Goal: Task Accomplishment & Management: Manage account settings

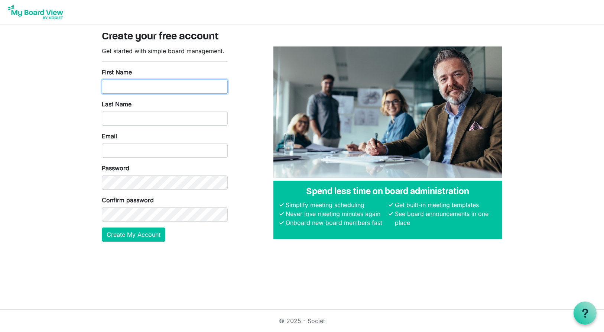
click at [127, 87] on input "First Name" at bounding box center [165, 86] width 126 height 14
type input "joey"
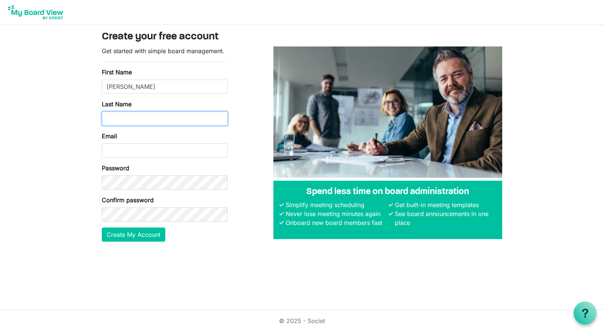
type input "l"
type input "loman"
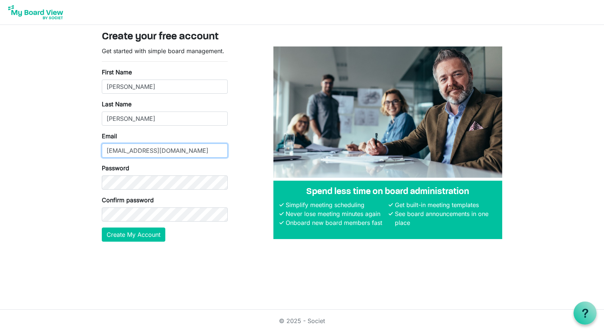
type input "[EMAIL_ADDRESS][DOMAIN_NAME]"
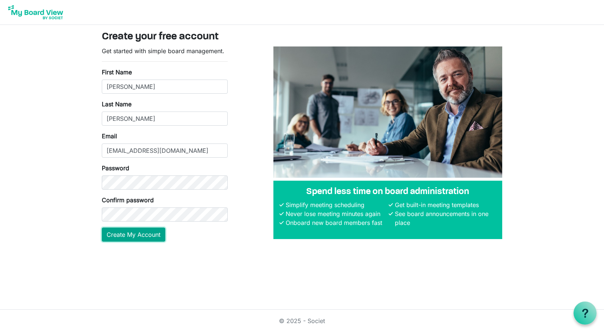
click at [148, 235] on button "Create My Account" at bounding box center [134, 234] width 64 height 14
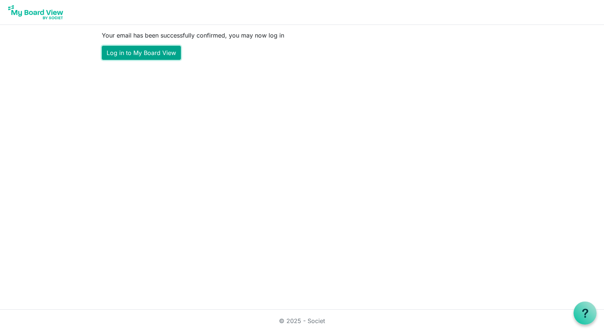
click at [128, 49] on link "Log in to My Board View" at bounding box center [141, 53] width 79 height 14
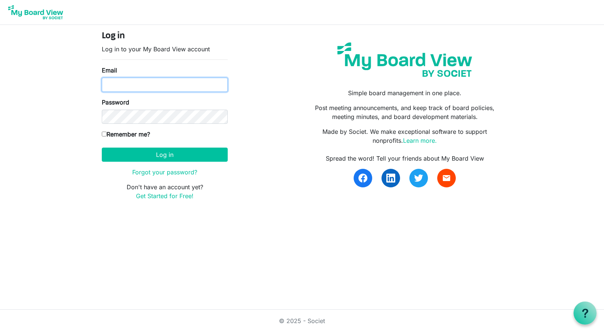
click at [147, 85] on input "Email" at bounding box center [165, 85] width 126 height 14
drag, startPoint x: 160, startPoint y: 87, endPoint x: 313, endPoint y: 251, distance: 224.2
click at [313, 251] on html "Log in Log in to your My Board View account Email Password Remember me? America…" at bounding box center [302, 166] width 604 height 332
type input "[EMAIL_ADDRESS][DOMAIN_NAME]"
click at [104, 134] on input "Remember me?" at bounding box center [104, 133] width 5 height 5
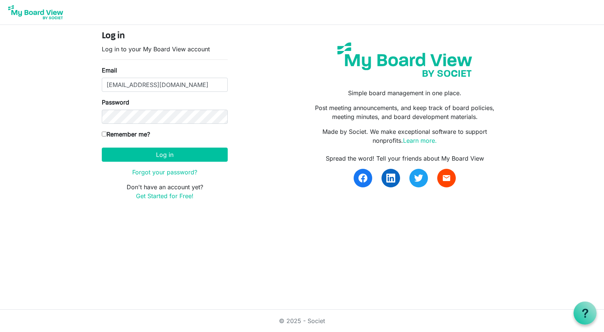
checkbox input "true"
click at [142, 153] on button "Log in" at bounding box center [165, 154] width 126 height 14
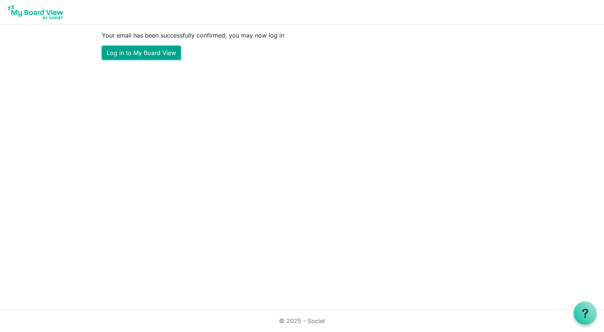
click at [142, 57] on link "Log in to My Board View" at bounding box center [141, 53] width 79 height 14
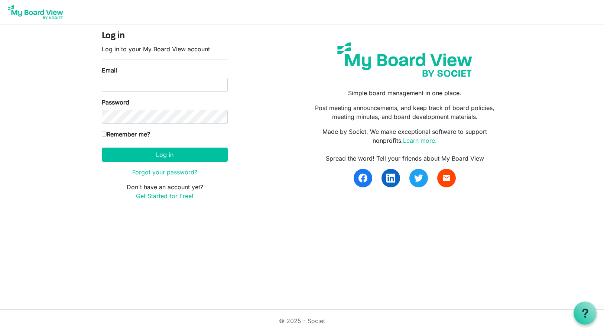
click at [137, 75] on div "Email" at bounding box center [165, 79] width 126 height 26
click at [137, 80] on input "Email" at bounding box center [165, 85] width 126 height 14
type input "[EMAIL_ADDRESS][DOMAIN_NAME]"
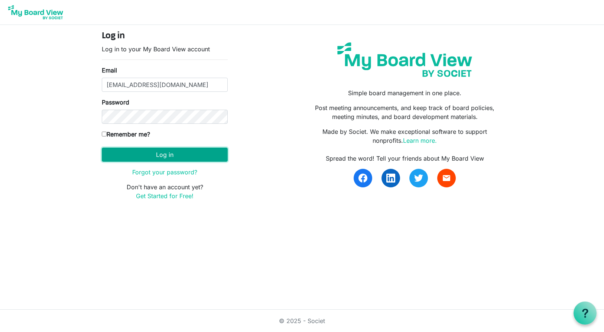
click at [184, 153] on button "Log in" at bounding box center [165, 154] width 126 height 14
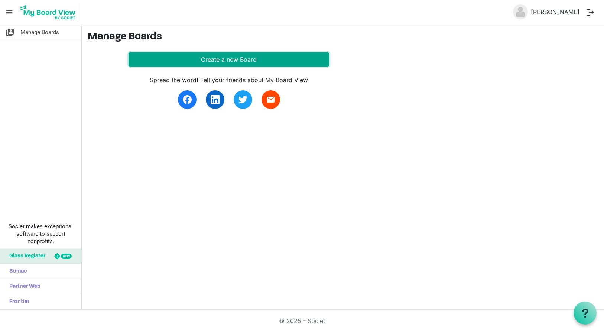
click at [186, 59] on button "Create a new Board" at bounding box center [229, 59] width 201 height 14
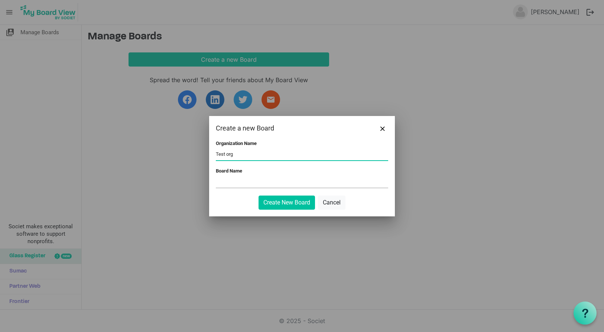
type input "Test org"
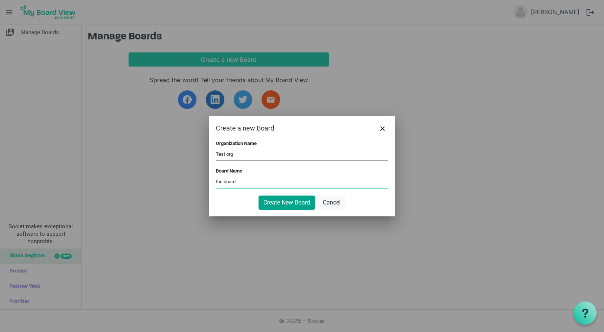
type input "the board"
click at [277, 196] on button "Create New Board" at bounding box center [287, 202] width 56 height 14
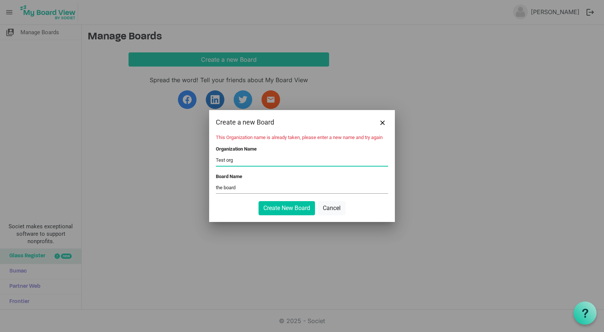
drag, startPoint x: 235, startPoint y: 160, endPoint x: 215, endPoint y: 161, distance: 19.7
click at [215, 159] on div "This Organization name is already taken, please enter a new name and try again …" at bounding box center [302, 177] width 186 height 87
drag, startPoint x: 254, startPoint y: 161, endPoint x: 195, endPoint y: 159, distance: 58.3
click at [195, 159] on div "Create a new Board This Organization name is already taken, please enter a new …" at bounding box center [302, 166] width 604 height 332
type input "SMtest"
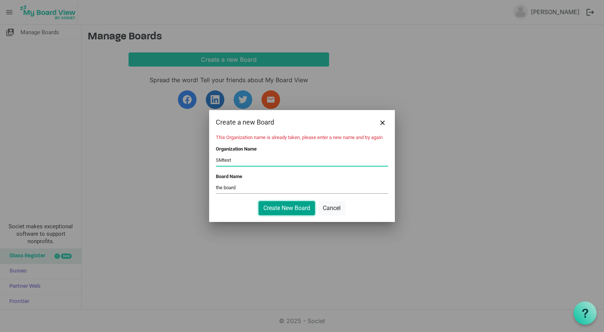
click at [282, 211] on button "Create New Board" at bounding box center [287, 208] width 56 height 14
drag, startPoint x: 252, startPoint y: 163, endPoint x: 210, endPoint y: 162, distance: 42.0
click at [210, 162] on div "This Organization name is already taken, please enter a new name and try again …" at bounding box center [302, 177] width 186 height 87
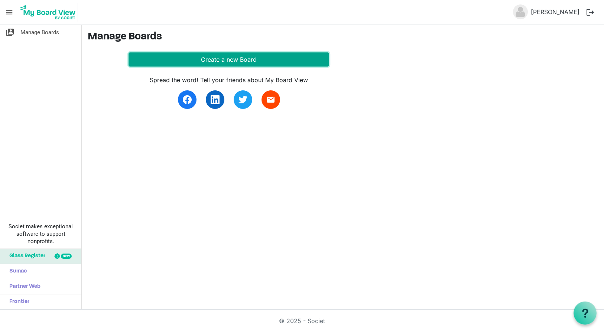
click at [207, 60] on button "Create a new Board" at bounding box center [229, 59] width 201 height 14
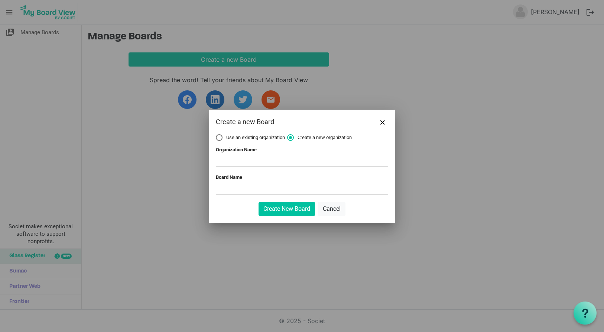
click at [230, 161] on input "Organization Name" at bounding box center [302, 160] width 172 height 11
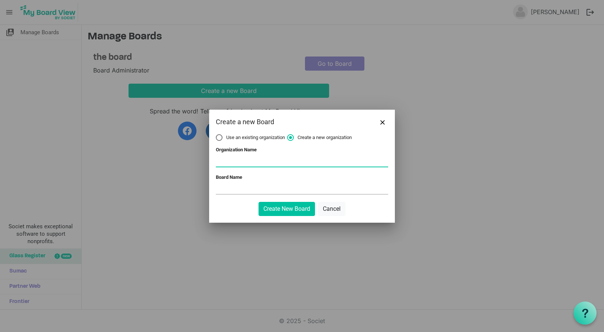
type input "SMtest"
click at [240, 191] on input "Board Name" at bounding box center [302, 188] width 172 height 11
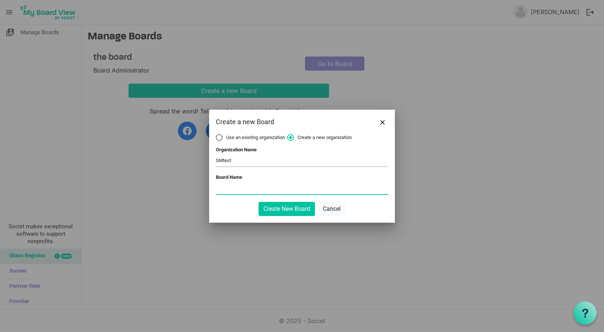
type input "the board"
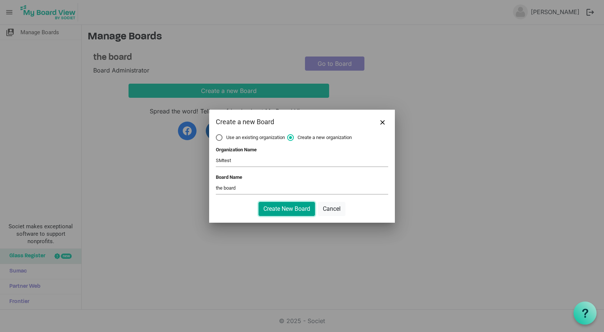
click at [273, 209] on button "Create New Board" at bounding box center [287, 209] width 56 height 14
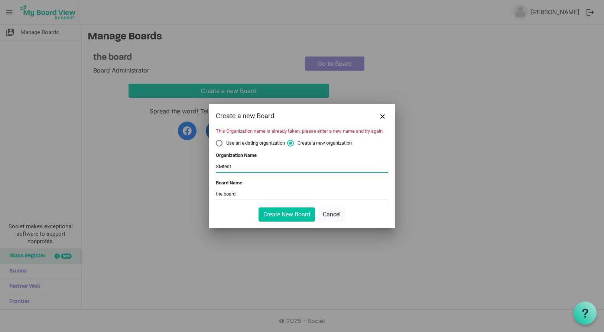
drag, startPoint x: 241, startPoint y: 165, endPoint x: 211, endPoint y: 167, distance: 29.8
click at [212, 166] on div "This Organization name is already taken, please enter a new name and try again …" at bounding box center [302, 178] width 186 height 100
type input "synergymilltest"
click at [278, 212] on button "Create New Board" at bounding box center [287, 214] width 56 height 14
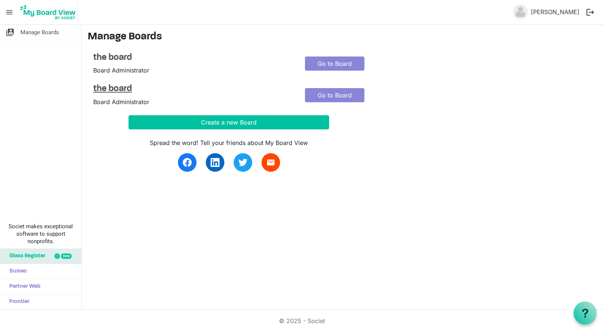
click at [107, 88] on h4 "the board" at bounding box center [193, 89] width 201 height 11
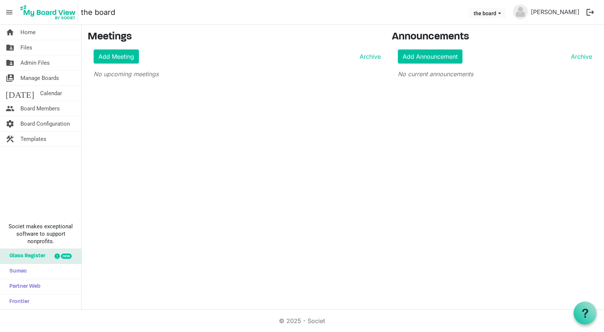
click at [39, 10] on img at bounding box center [48, 12] width 60 height 19
click at [28, 37] on span "Home" at bounding box center [27, 32] width 15 height 15
click at [502, 14] on button "the board" at bounding box center [487, 13] width 37 height 10
click at [507, 29] on li "the board" at bounding box center [510, 27] width 45 height 13
click at [21, 74] on span "Manage Boards" at bounding box center [39, 78] width 39 height 15
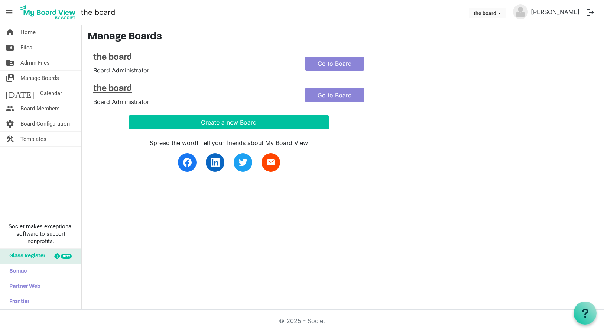
click at [118, 88] on h4 "the board" at bounding box center [193, 89] width 201 height 11
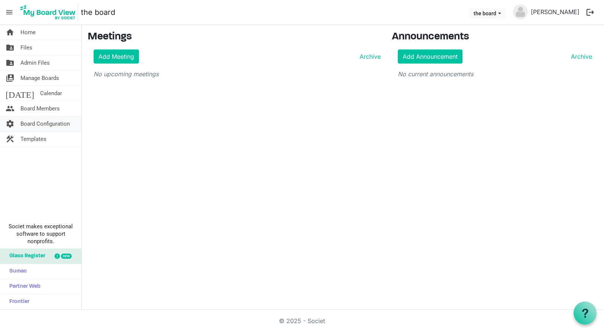
click at [70, 122] on link "settings Board Configuration" at bounding box center [40, 123] width 81 height 15
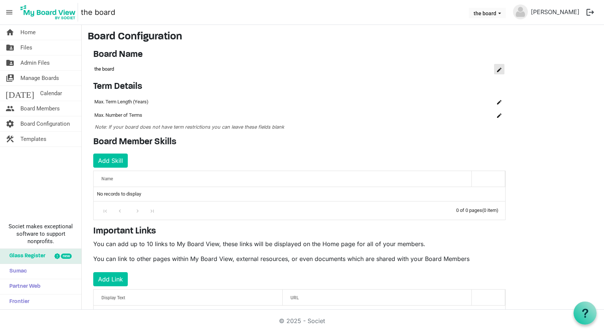
click at [500, 71] on span "is Command column column header" at bounding box center [499, 70] width 4 height 4
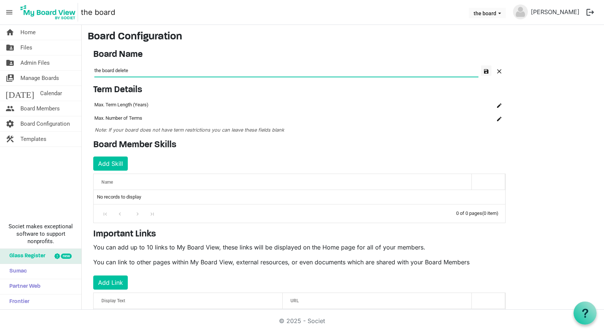
type input "the board delete"
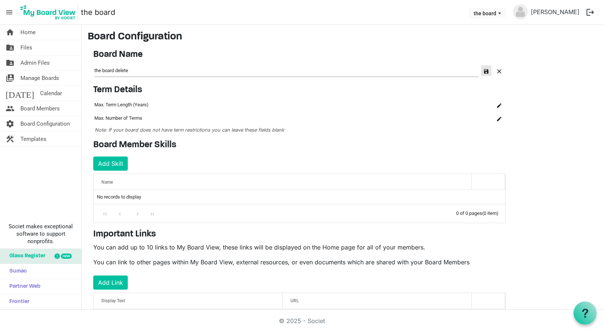
click at [486, 71] on span "button" at bounding box center [486, 71] width 4 height 4
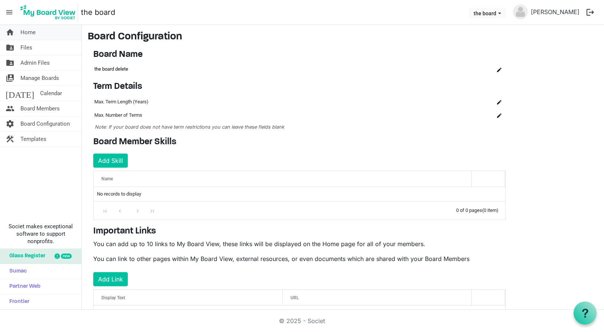
click at [28, 36] on span "Home" at bounding box center [27, 32] width 15 height 15
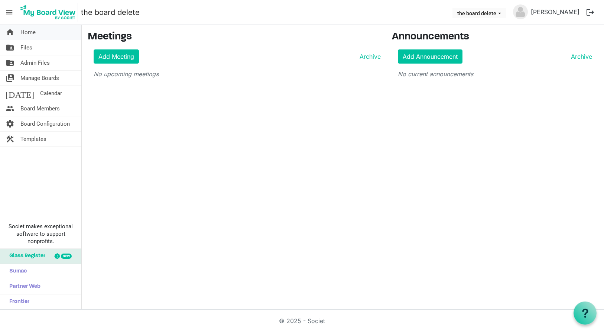
click at [32, 32] on span "Home" at bounding box center [27, 32] width 15 height 15
click at [43, 13] on img at bounding box center [48, 12] width 60 height 19
click at [49, 82] on span "Manage Boards" at bounding box center [39, 78] width 39 height 15
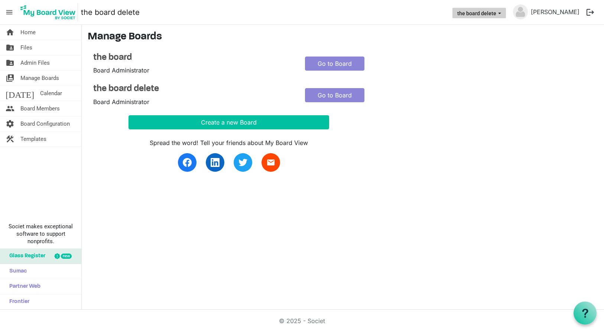
click at [506, 10] on button "the board delete" at bounding box center [478, 13] width 53 height 10
click at [588, 10] on button "logout" at bounding box center [590, 12] width 16 height 16
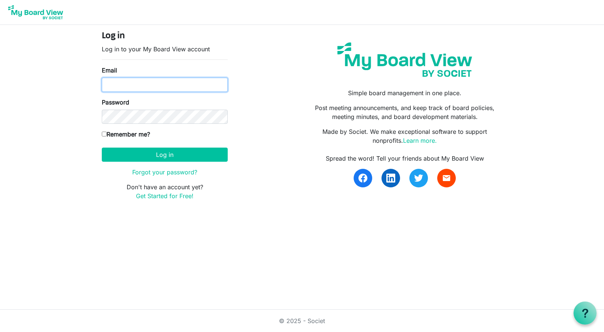
click at [117, 82] on input "Email" at bounding box center [165, 85] width 126 height 14
type input "[EMAIL_ADDRESS][DOMAIN_NAME]"
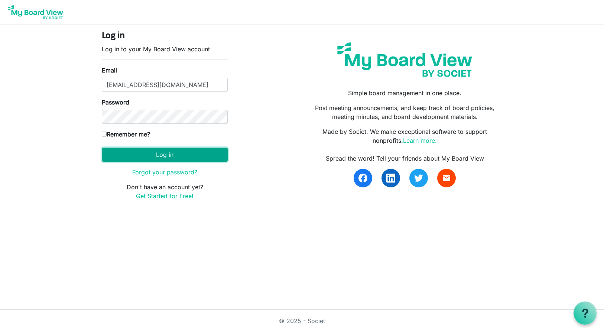
click at [129, 153] on button "Log in" at bounding box center [165, 154] width 126 height 14
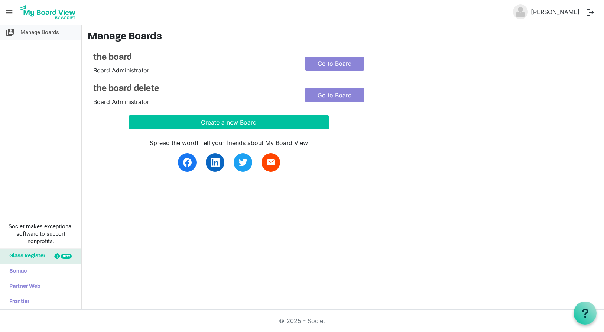
click at [25, 30] on span "Manage Boards" at bounding box center [39, 32] width 39 height 15
click at [110, 58] on h4 "the board" at bounding box center [193, 57] width 201 height 11
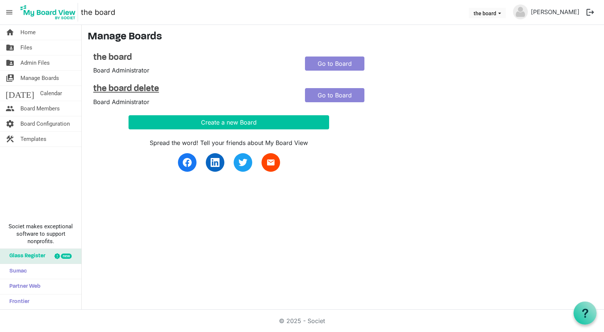
click at [127, 89] on h4 "the board delete" at bounding box center [193, 89] width 201 height 11
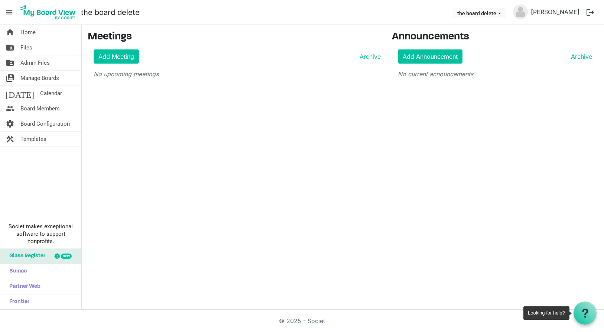
click at [588, 310] on icon at bounding box center [585, 312] width 9 height 9
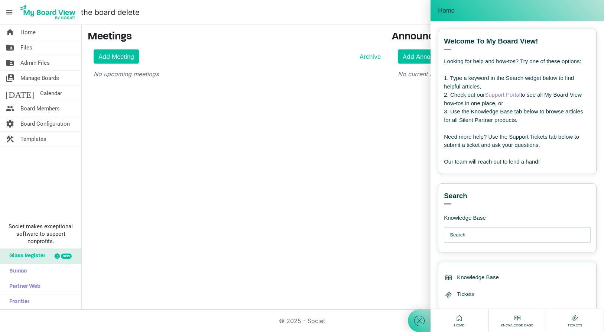
scroll to position [18, 0]
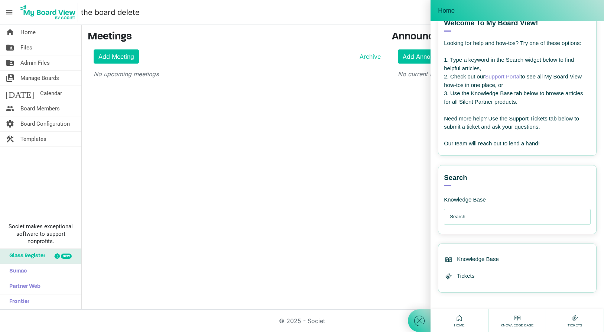
click at [486, 218] on input "text" at bounding box center [519, 216] width 139 height 15
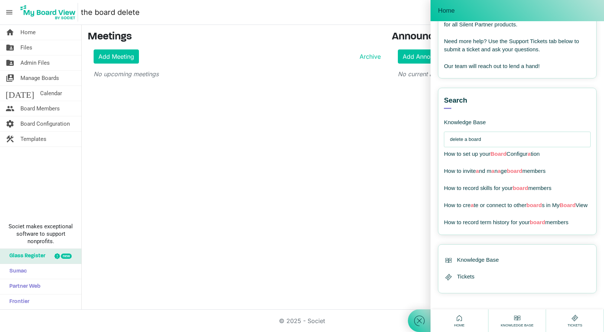
scroll to position [106, 0]
type input "delete a board"
click at [326, 165] on div "home Home folder_shared Files folder_shared Admin Files switch_account Manage B…" at bounding box center [302, 167] width 604 height 285
click at [555, 10] on div "Home" at bounding box center [517, 11] width 159 height 10
click at [402, 264] on div "home Home folder_shared Files folder_shared Admin Files switch_account Manage B…" at bounding box center [302, 167] width 604 height 285
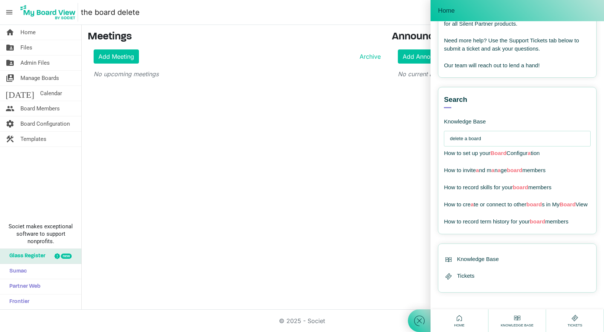
drag, startPoint x: 160, startPoint y: 104, endPoint x: 147, endPoint y: 97, distance: 15.1
click at [157, 103] on div "home Home folder_shared Files folder_shared Admin Files switch_account Manage B…" at bounding box center [302, 167] width 604 height 285
click at [34, 46] on link "folder_shared Files" at bounding box center [40, 47] width 81 height 15
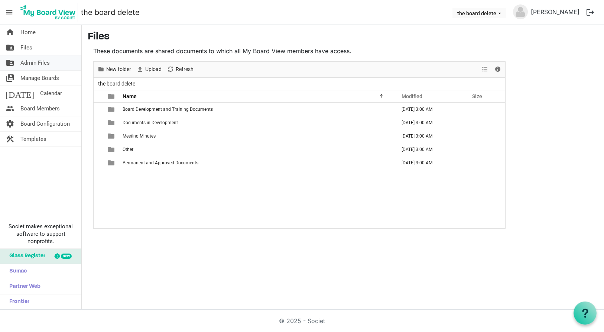
click at [26, 61] on span "Admin Files" at bounding box center [34, 62] width 29 height 15
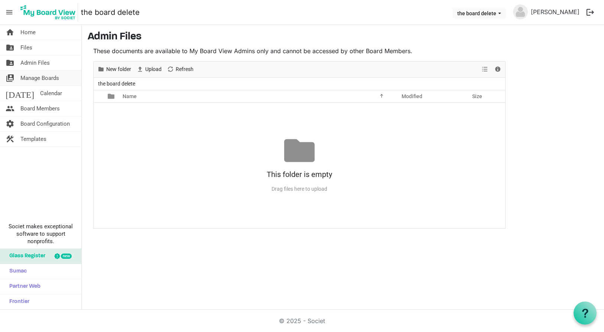
click at [20, 78] on link "switch_account Manage Boards" at bounding box center [40, 78] width 81 height 15
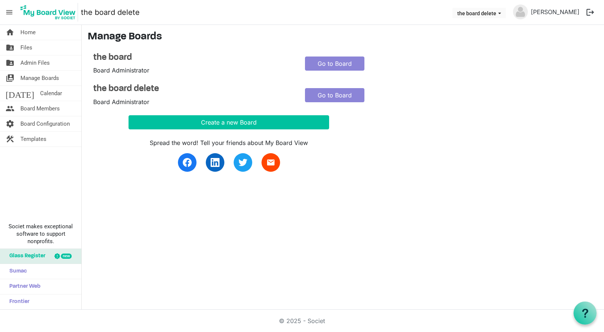
drag, startPoint x: 112, startPoint y: 88, endPoint x: 91, endPoint y: 120, distance: 38.3
click at [91, 120] on div "Create a new Board" at bounding box center [299, 122] width 423 height 14
click at [52, 123] on span "Board Configuration" at bounding box center [44, 123] width 49 height 15
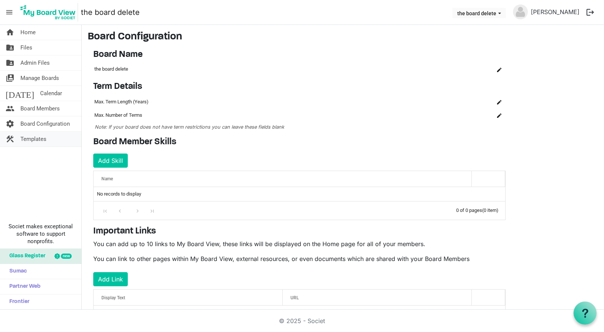
click at [42, 139] on span "Templates" at bounding box center [33, 138] width 26 height 15
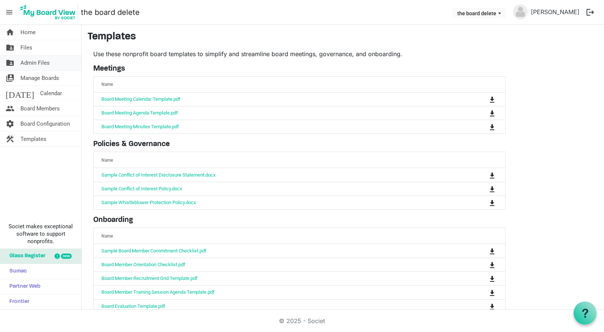
click at [40, 62] on span "Admin Files" at bounding box center [34, 62] width 29 height 15
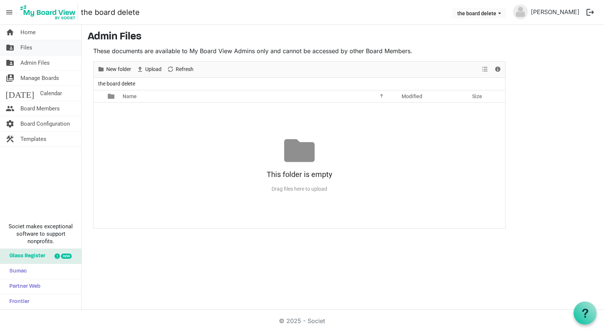
click at [36, 50] on link "folder_shared Files" at bounding box center [40, 47] width 81 height 15
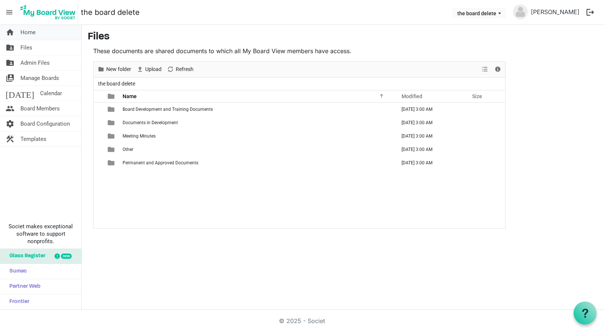
click at [38, 39] on link "home Home" at bounding box center [40, 32] width 81 height 15
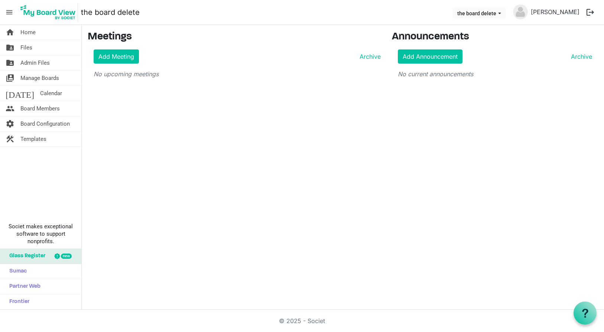
click at [3, 12] on span "menu" at bounding box center [9, 12] width 14 height 14
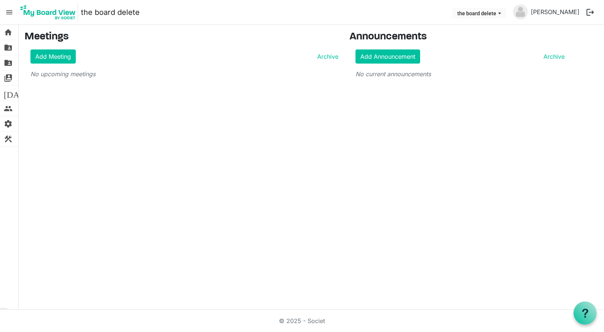
click at [10, 12] on span "menu" at bounding box center [9, 12] width 14 height 14
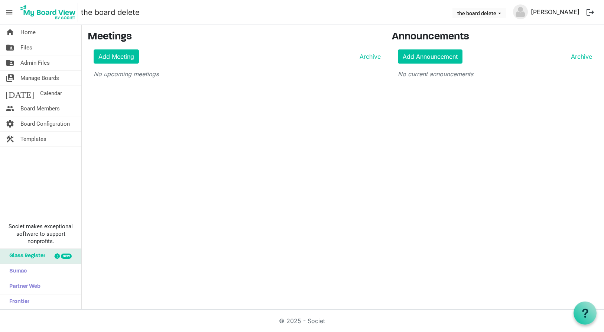
click at [551, 13] on link "[PERSON_NAME]" at bounding box center [555, 11] width 55 height 15
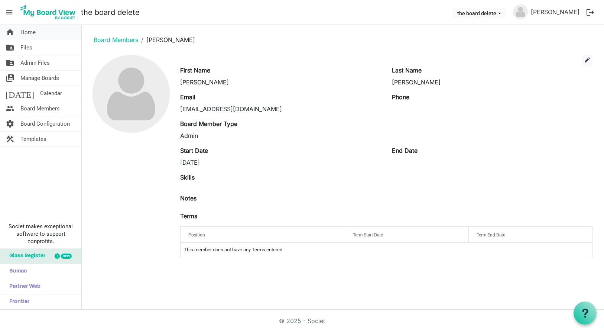
click at [34, 34] on span "Home" at bounding box center [27, 32] width 15 height 15
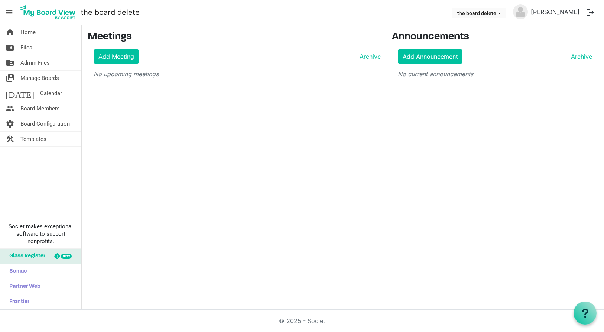
click at [35, 11] on img at bounding box center [48, 12] width 60 height 19
click at [39, 78] on span "Manage Boards" at bounding box center [39, 78] width 39 height 15
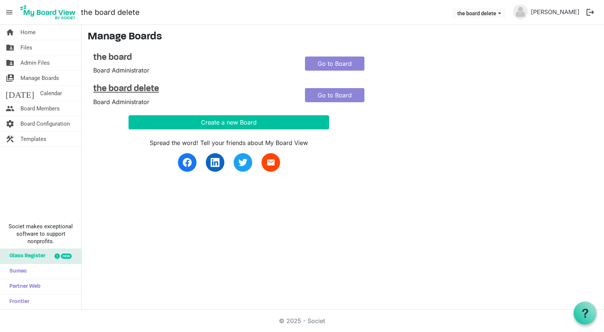
click at [137, 89] on h4 "the board delete" at bounding box center [193, 89] width 201 height 11
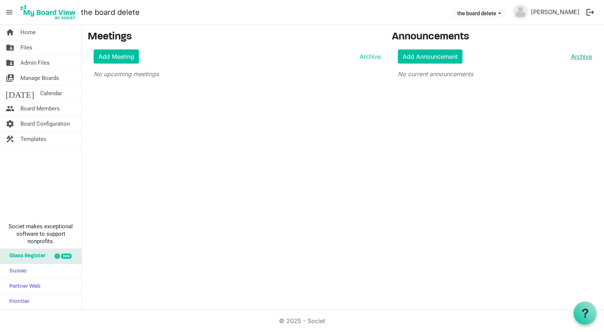
click at [580, 57] on link "Archive" at bounding box center [580, 56] width 24 height 9
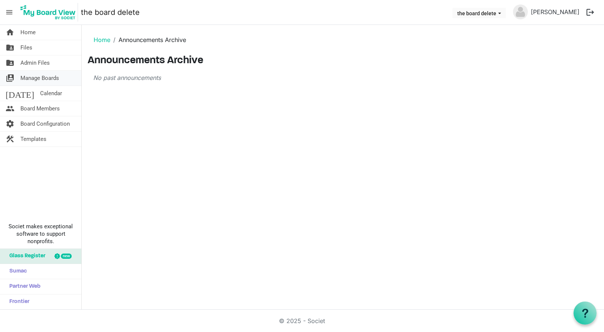
click at [33, 77] on span "Manage Boards" at bounding box center [39, 78] width 39 height 15
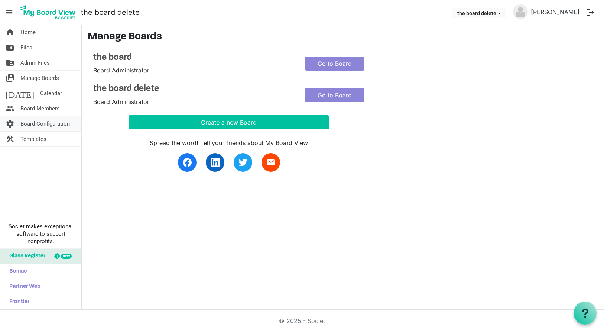
click at [39, 123] on span "Board Configuration" at bounding box center [44, 123] width 49 height 15
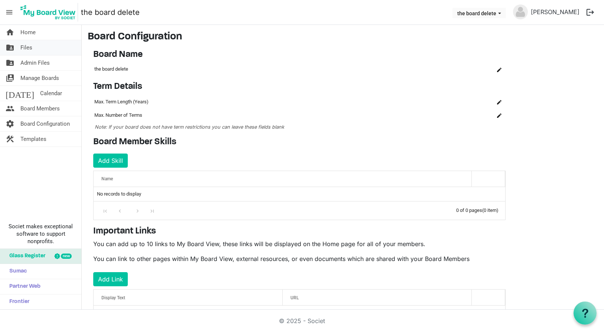
click at [65, 47] on link "folder_shared Files" at bounding box center [40, 47] width 81 height 15
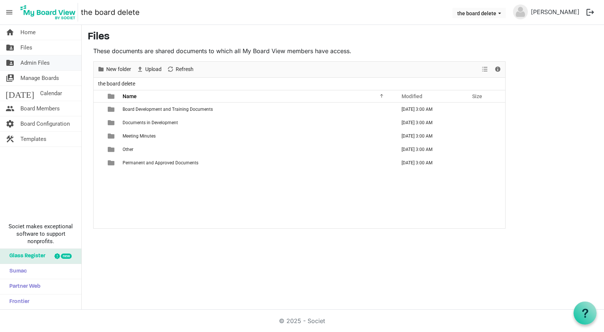
click at [51, 63] on link "folder_shared Admin Files" at bounding box center [40, 62] width 81 height 15
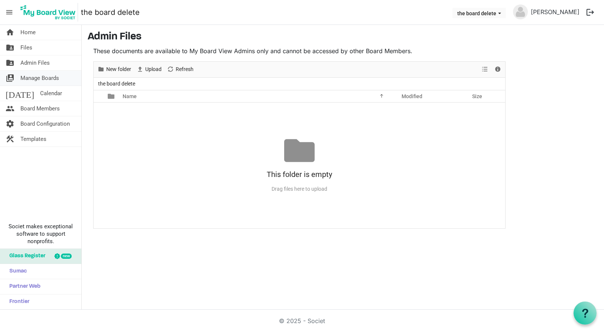
click at [49, 78] on span "Manage Boards" at bounding box center [39, 78] width 39 height 15
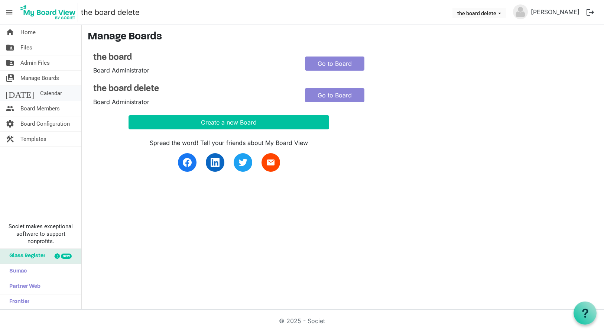
click at [48, 93] on link "today Calendar" at bounding box center [40, 93] width 81 height 15
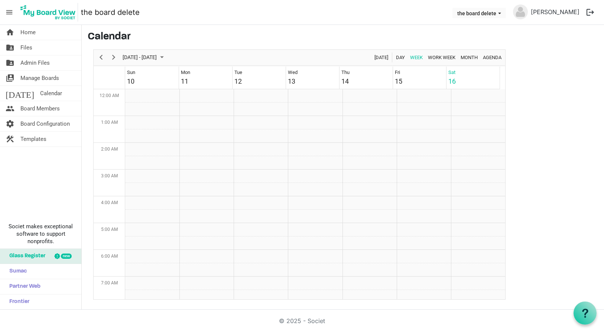
scroll to position [241, 0]
click at [48, 109] on span "Board Members" at bounding box center [39, 108] width 39 height 15
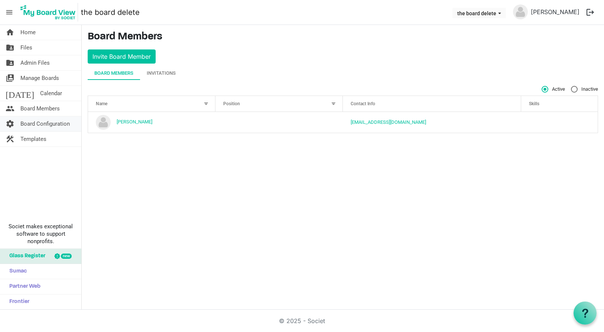
click at [48, 127] on span "Board Configuration" at bounding box center [44, 123] width 49 height 15
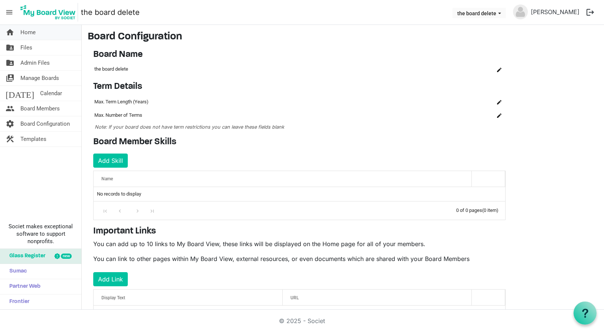
click at [46, 30] on link "home Home" at bounding box center [40, 32] width 81 height 15
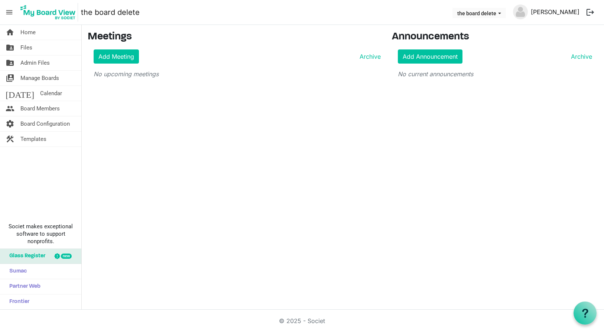
click at [559, 11] on link "[PERSON_NAME]" at bounding box center [555, 11] width 55 height 15
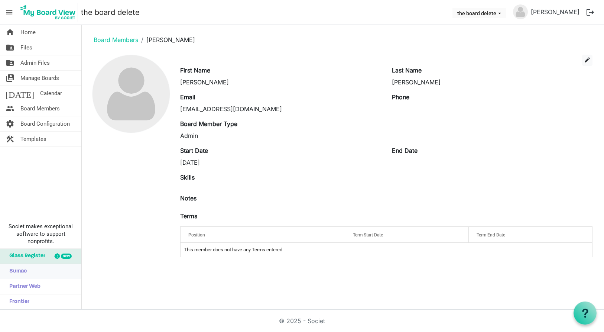
click at [20, 273] on span "Sumac" at bounding box center [16, 271] width 21 height 15
click at [44, 286] on link "Partner Web" at bounding box center [40, 286] width 81 height 15
click at [39, 302] on link "Frontier" at bounding box center [40, 301] width 81 height 15
click at [41, 33] on link "home Home" at bounding box center [40, 32] width 81 height 15
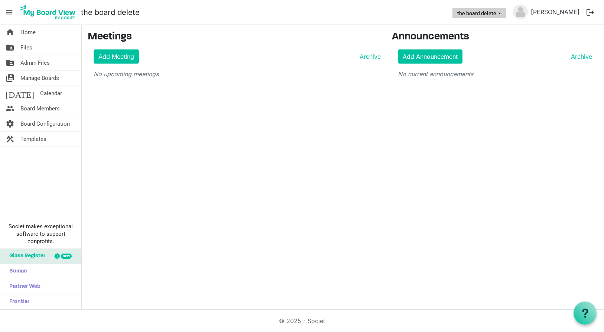
click at [506, 14] on button "the board delete" at bounding box center [478, 13] width 53 height 10
click at [489, 42] on li "the board delete" at bounding box center [496, 41] width 49 height 13
click at [27, 30] on span "Home" at bounding box center [27, 32] width 15 height 15
click at [26, 49] on span "Files" at bounding box center [26, 47] width 12 height 15
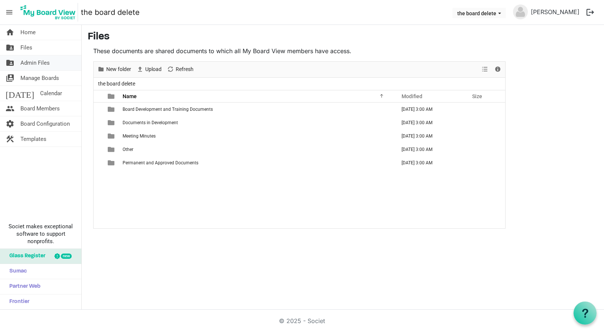
click at [28, 61] on span "Admin Files" at bounding box center [34, 62] width 29 height 15
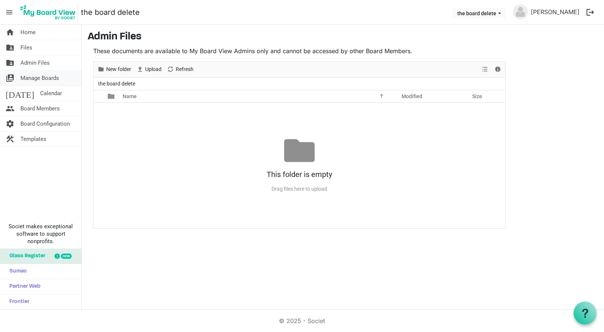
click at [32, 77] on span "Manage Boards" at bounding box center [39, 78] width 39 height 15
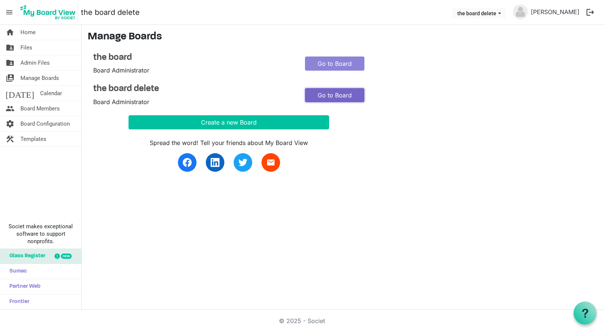
click at [324, 94] on link "Go to Board" at bounding box center [334, 95] width 59 height 14
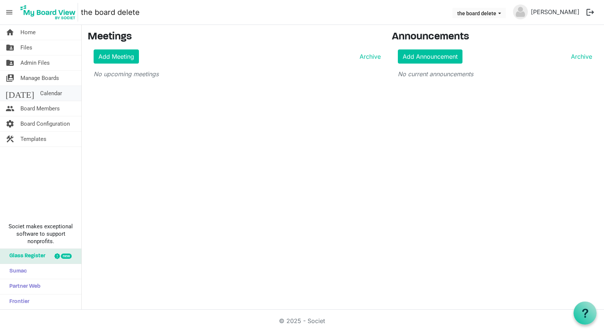
click at [40, 95] on span "Calendar" at bounding box center [51, 93] width 22 height 15
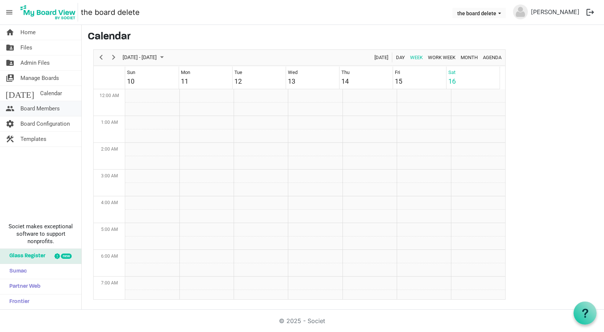
scroll to position [241, 0]
click at [32, 107] on span "Board Members" at bounding box center [39, 108] width 39 height 15
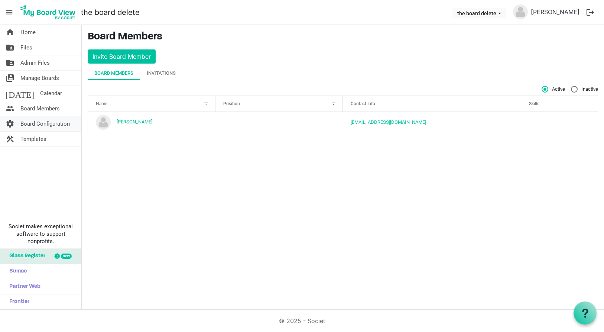
click at [53, 123] on span "Board Configuration" at bounding box center [44, 123] width 49 height 15
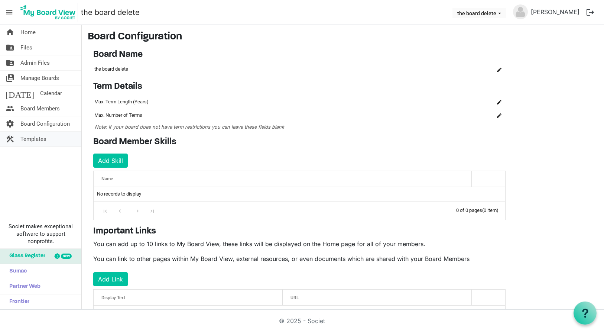
click at [56, 134] on link "construction Templates" at bounding box center [40, 138] width 81 height 15
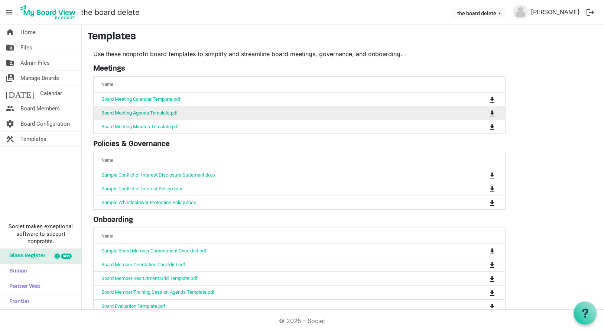
click at [139, 114] on link "Board Meeting Agenda Template.pdf" at bounding box center [139, 113] width 77 height 6
